Goal: Navigation & Orientation: Find specific page/section

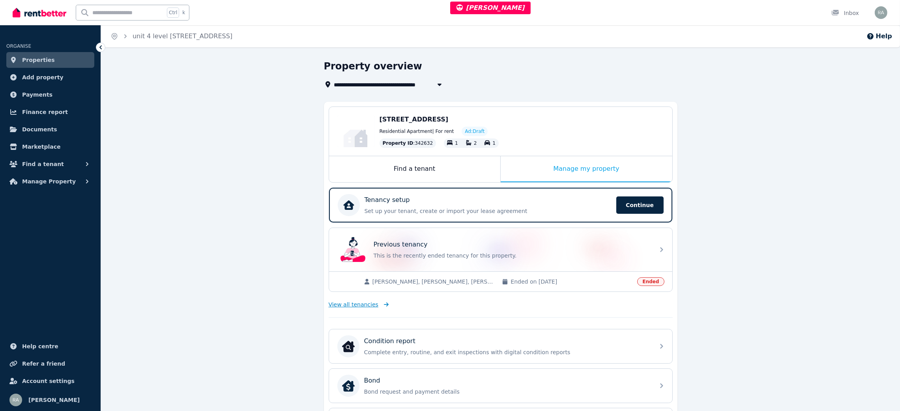
click at [355, 302] on span "View all tenancies" at bounding box center [354, 305] width 50 height 8
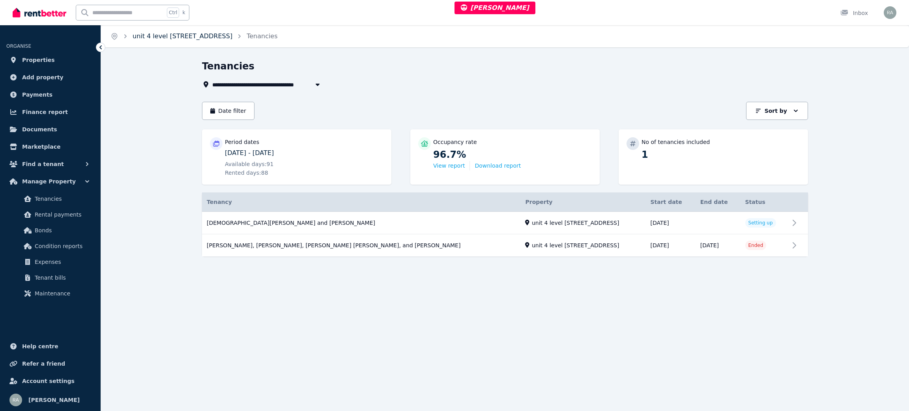
click at [170, 37] on link "unit 4 level 3/68 Cape Street, Heidelberg" at bounding box center [183, 35] width 100 height 7
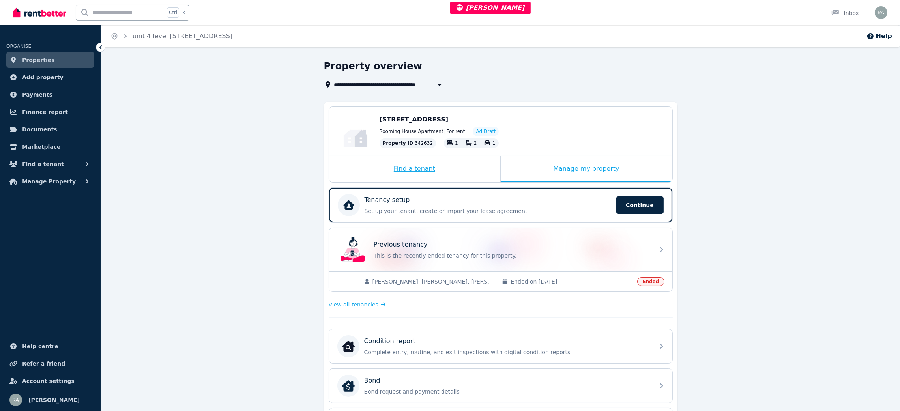
click at [460, 176] on div "Find a tenant" at bounding box center [414, 169] width 171 height 26
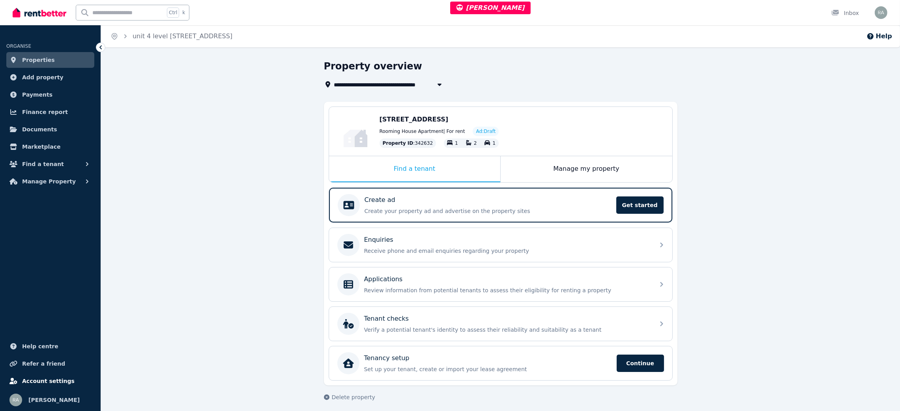
click at [44, 380] on span "Account settings" at bounding box center [48, 380] width 52 height 9
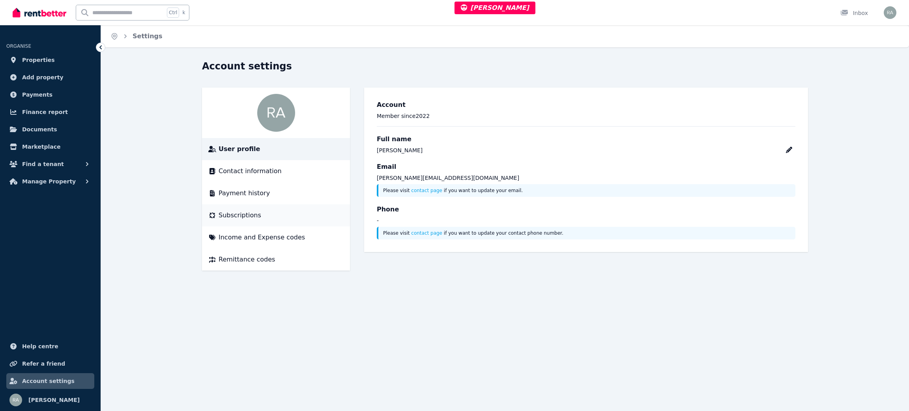
click at [246, 215] on span "Subscriptions" at bounding box center [239, 215] width 43 height 9
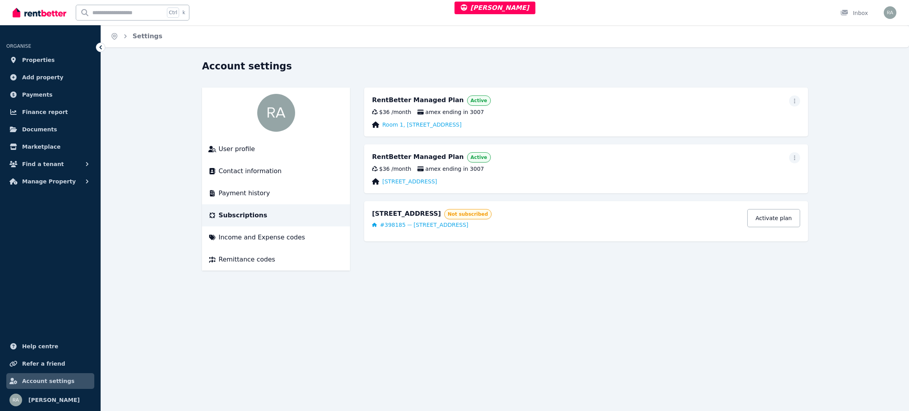
drag, startPoint x: 526, startPoint y: 126, endPoint x: 377, endPoint y: 123, distance: 149.1
click at [377, 123] on div "Room 1, Unit 4 Level 3/68 Cape St, Heidelberg" at bounding box center [586, 125] width 428 height 8
copy link "Room 1, Unit 4 Level 3/68 Cape St, Heidelberg"
drag, startPoint x: 491, startPoint y: 183, endPoint x: 379, endPoint y: 184, distance: 111.2
click at [379, 183] on div "unit 4, Level 3/68 Cape Street, Heidelberg" at bounding box center [586, 181] width 428 height 8
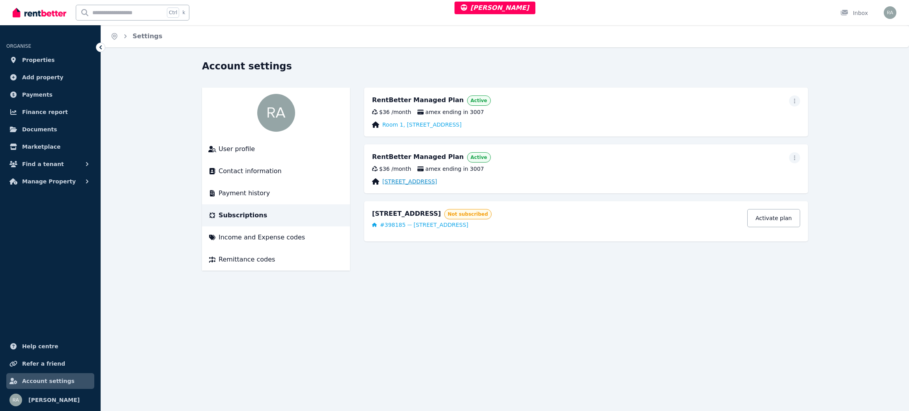
copy link "unit 4, Level 3/68 Cape Street, Heidelberg"
